Goal: Check status: Check status

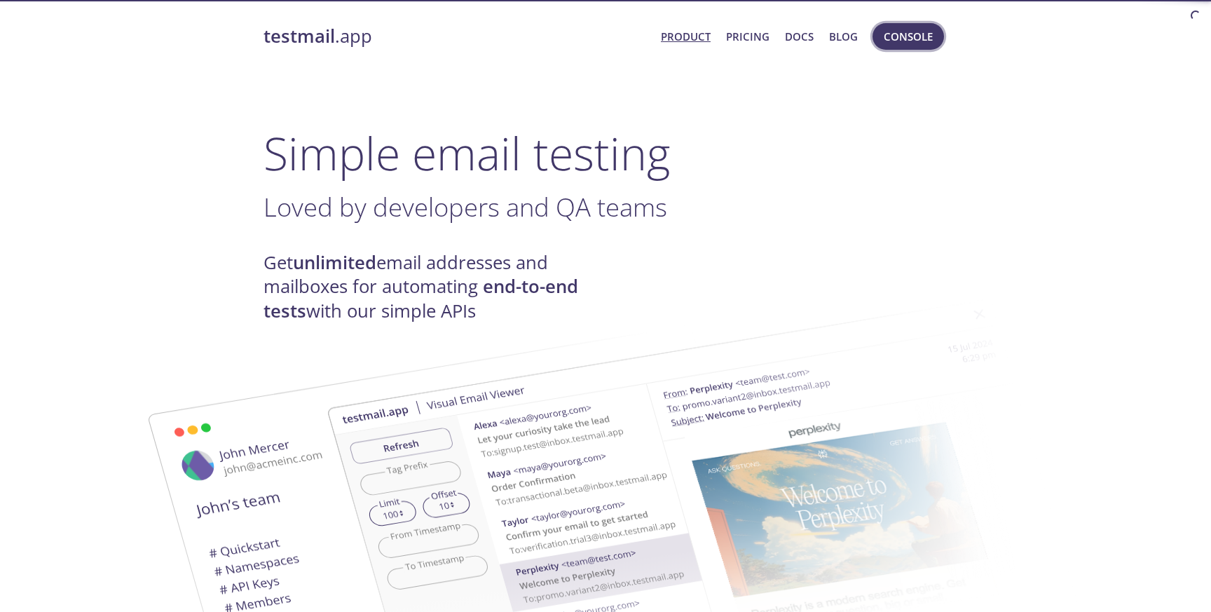
click at [919, 38] on span "Console" at bounding box center [908, 36] width 49 height 18
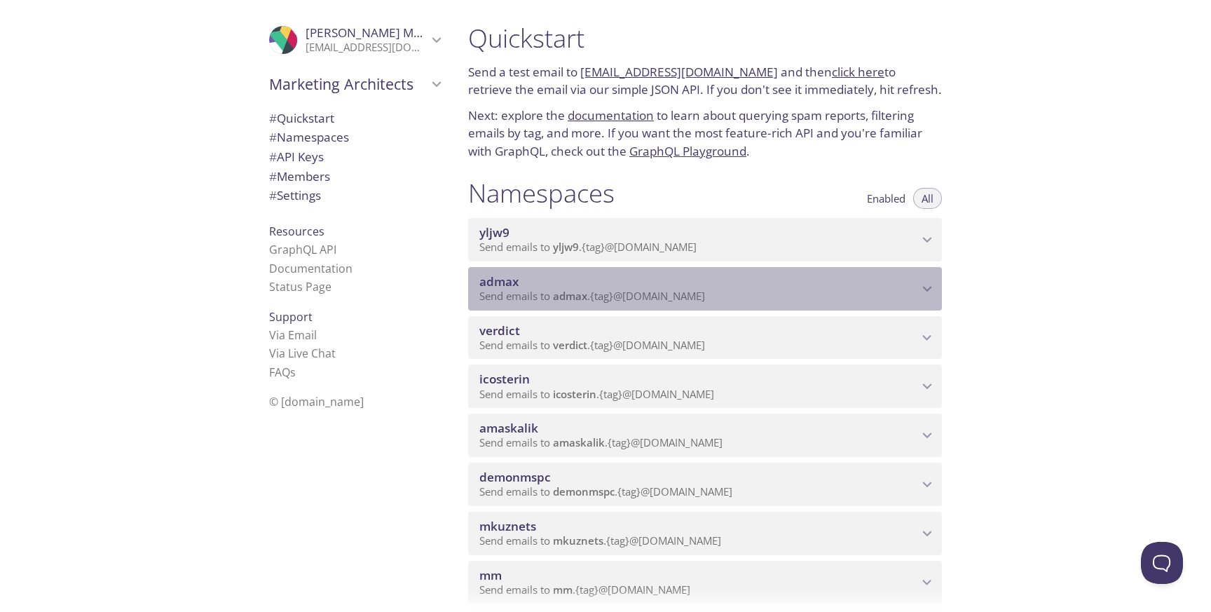
drag, startPoint x: 554, startPoint y: 281, endPoint x: 532, endPoint y: 282, distance: 22.4
click at [532, 282] on span "admax" at bounding box center [698, 281] width 439 height 15
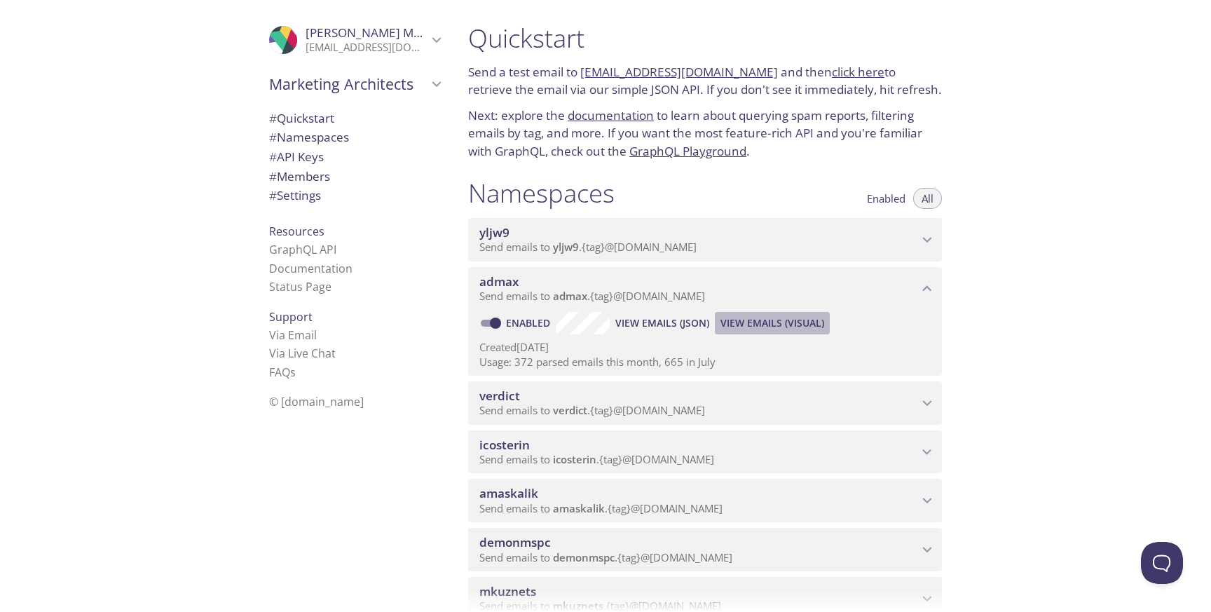
click at [740, 325] on span "View Emails (Visual)" at bounding box center [773, 323] width 104 height 17
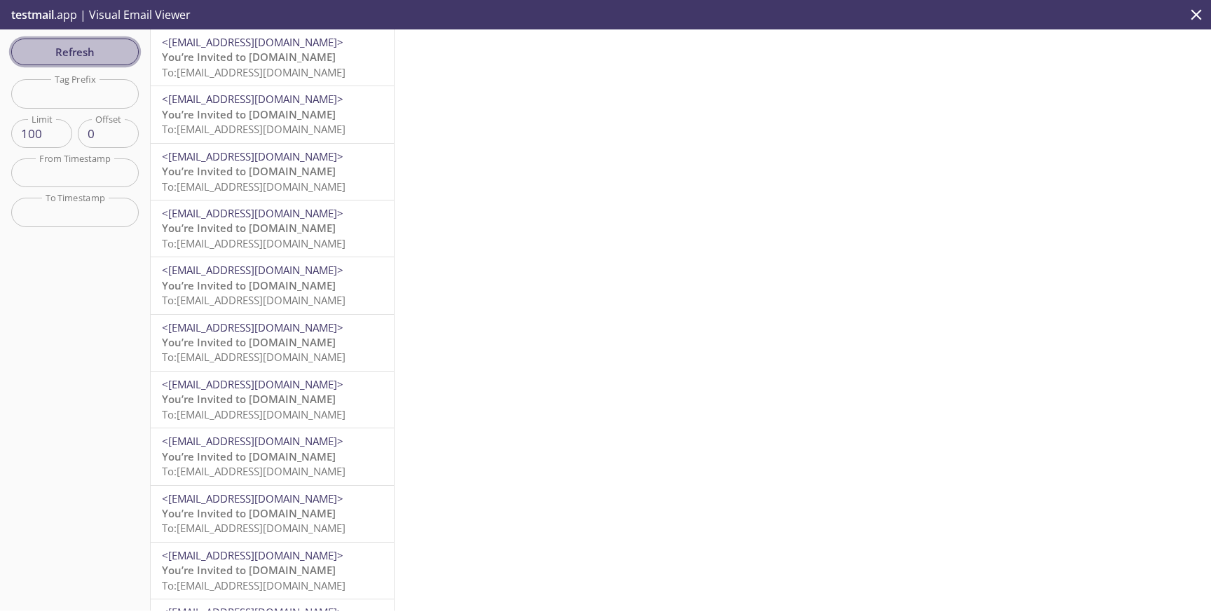
click at [110, 46] on span "Refresh" at bounding box center [74, 52] width 105 height 18
click at [322, 67] on span "To: [EMAIL_ADDRESS][DOMAIN_NAME]" at bounding box center [254, 72] width 184 height 14
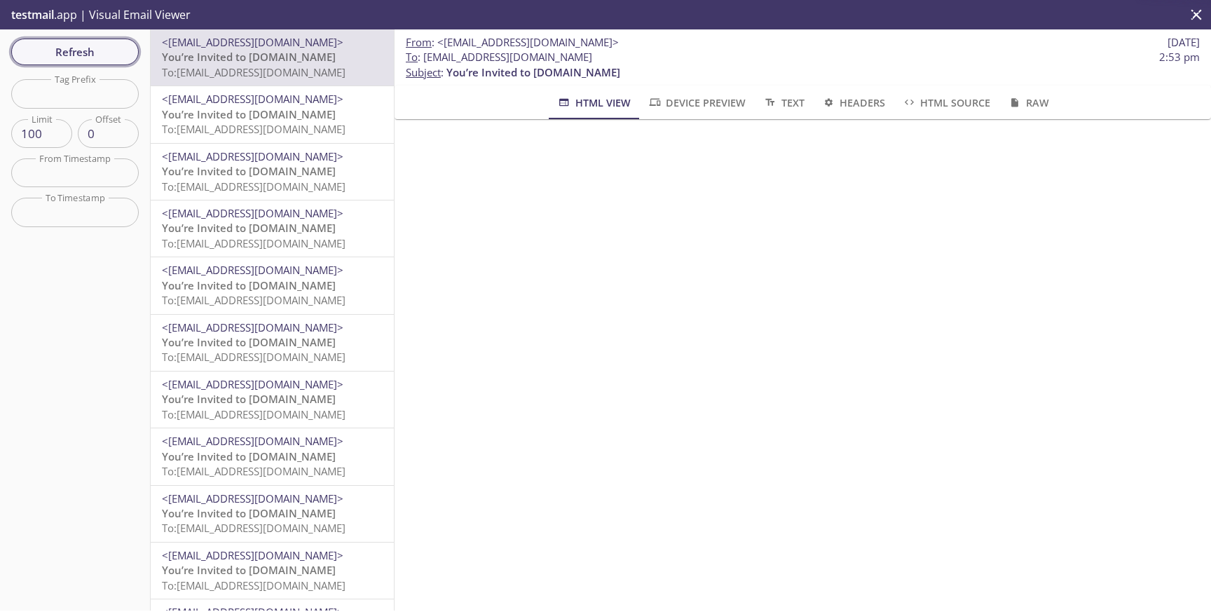
click at [118, 44] on span "Refresh" at bounding box center [74, 52] width 105 height 18
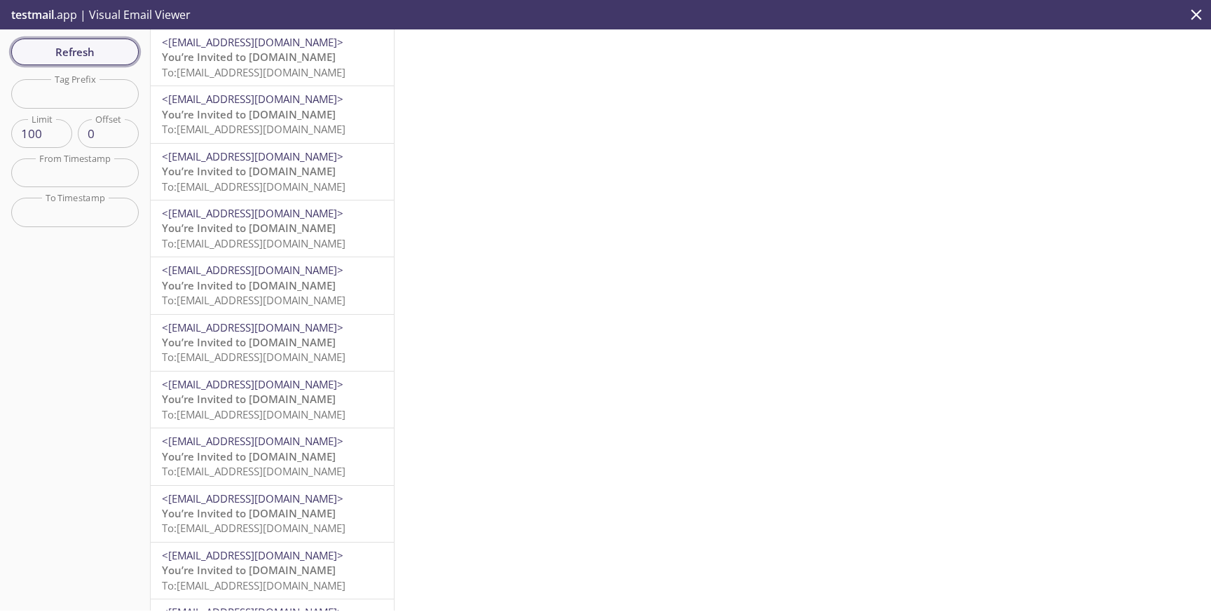
click at [118, 44] on span "Refresh" at bounding box center [74, 52] width 105 height 18
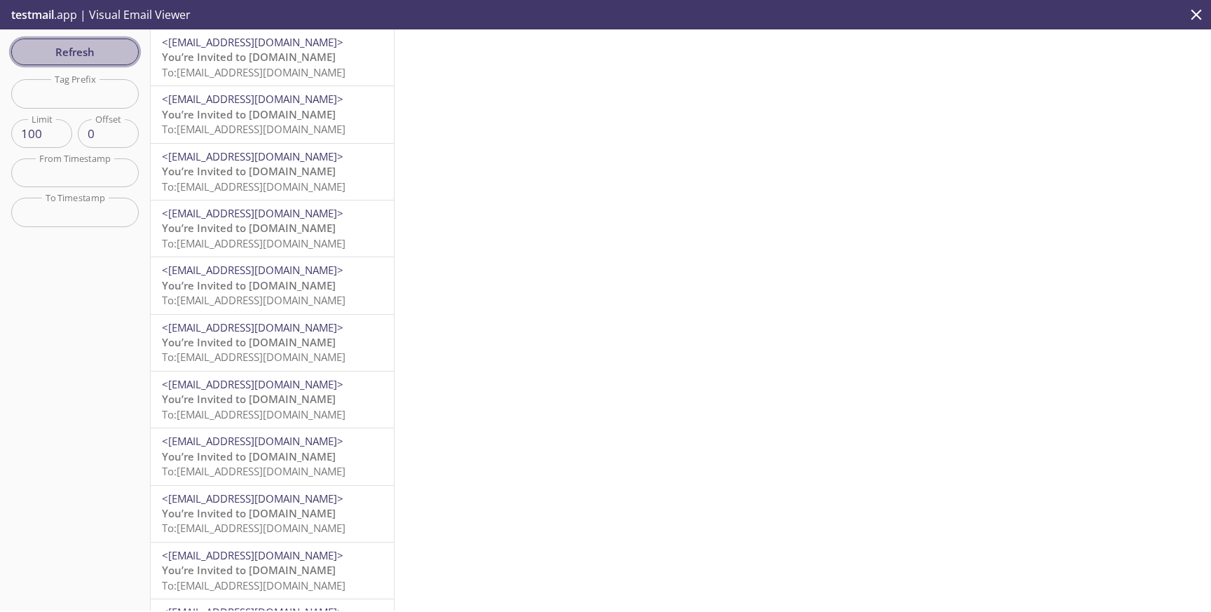
click at [81, 50] on span "Refresh" at bounding box center [74, 52] width 105 height 18
click at [62, 49] on span "Refresh" at bounding box center [74, 52] width 105 height 18
click at [56, 52] on span "Refresh" at bounding box center [74, 52] width 105 height 18
click at [76, 43] on span "Refresh" at bounding box center [74, 52] width 105 height 18
click at [62, 53] on span "Refresh" at bounding box center [74, 52] width 105 height 18
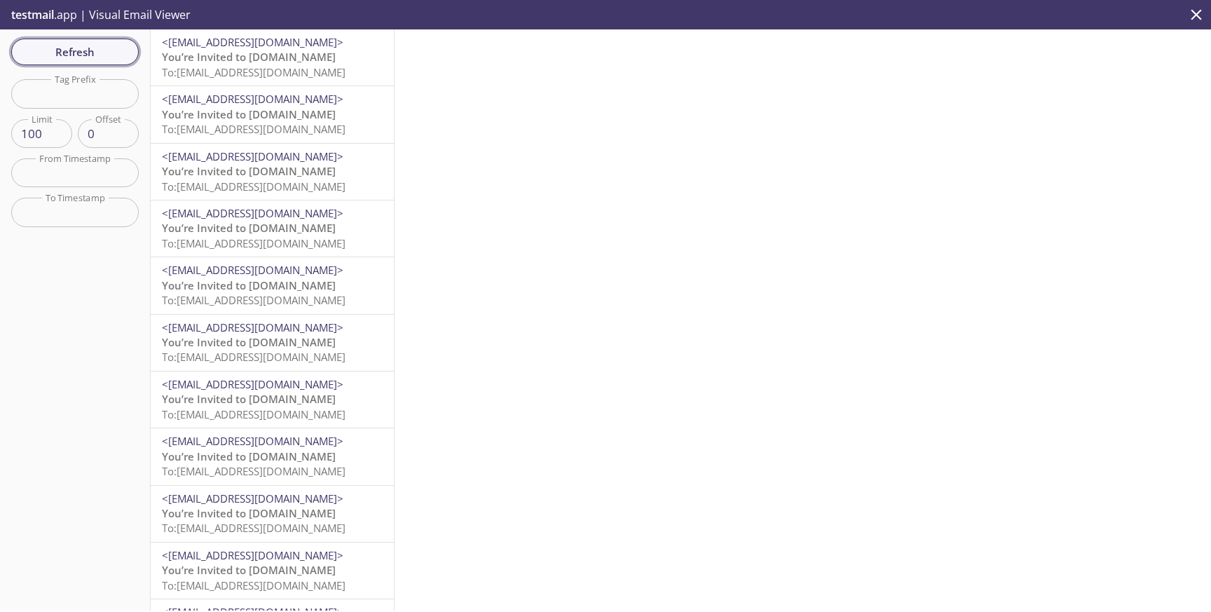
click at [96, 55] on span "Refresh" at bounding box center [74, 52] width 105 height 18
click at [119, 57] on span "Refresh" at bounding box center [74, 52] width 105 height 18
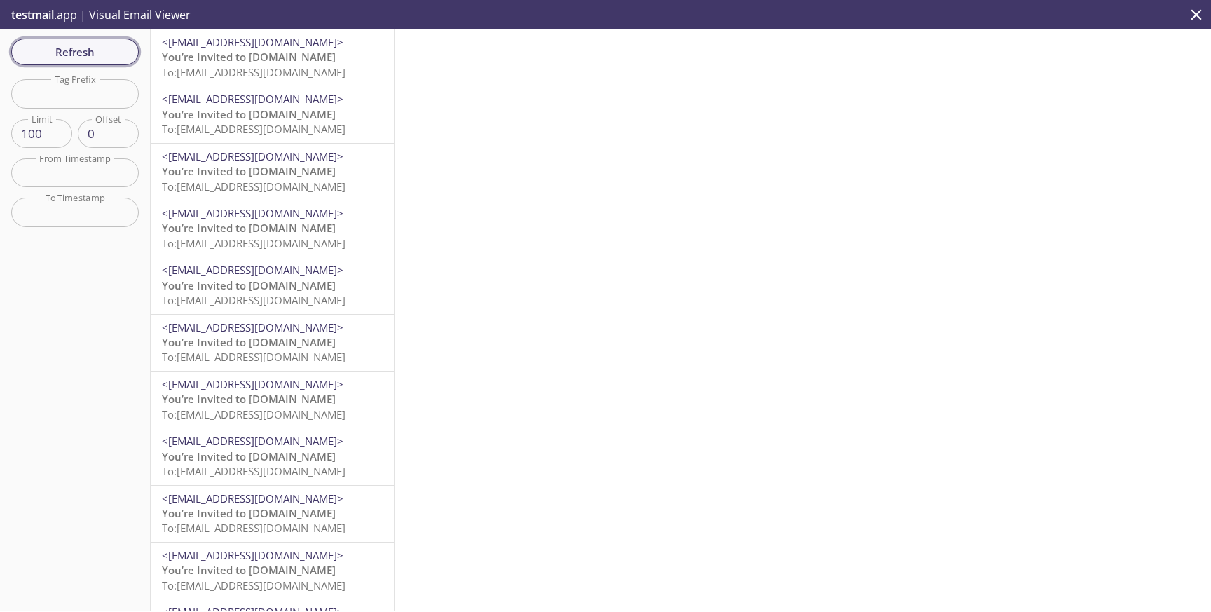
click at [78, 60] on span "Refresh" at bounding box center [74, 52] width 105 height 18
click at [98, 57] on span "Refresh" at bounding box center [74, 52] width 105 height 18
